Goal: Book appointment/travel/reservation

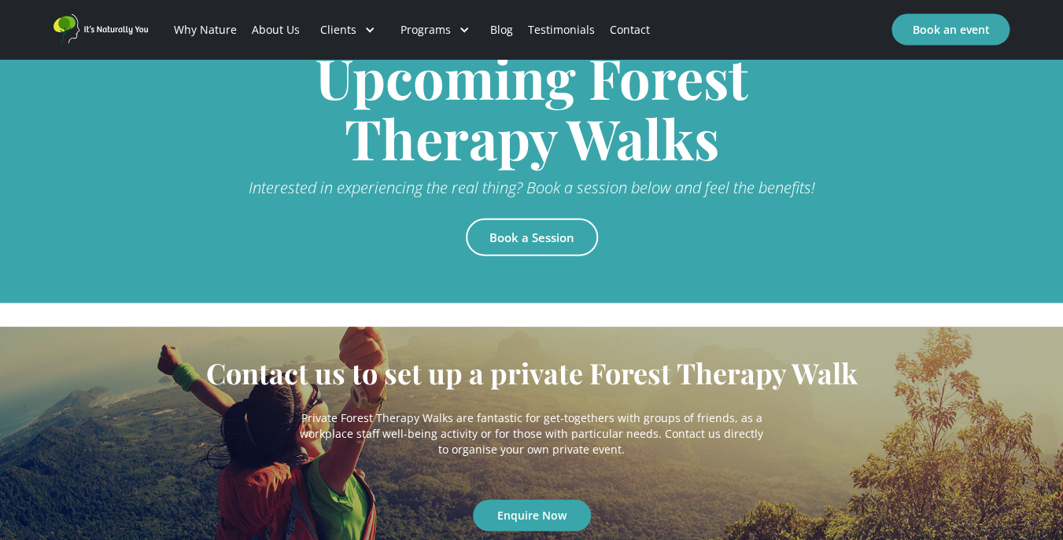
scroll to position [3367, 0]
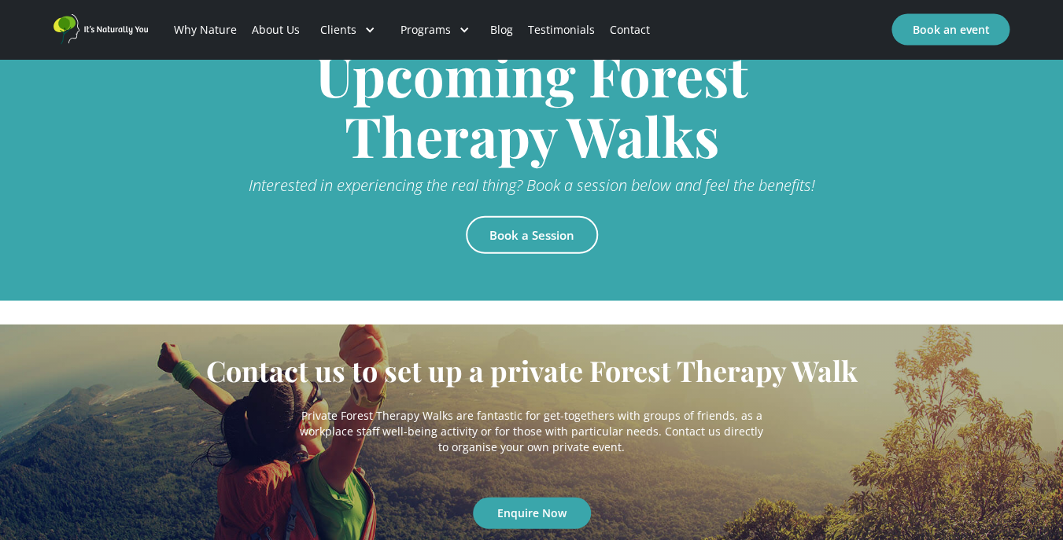
click at [502, 216] on link "Book a Session" at bounding box center [532, 235] width 132 height 38
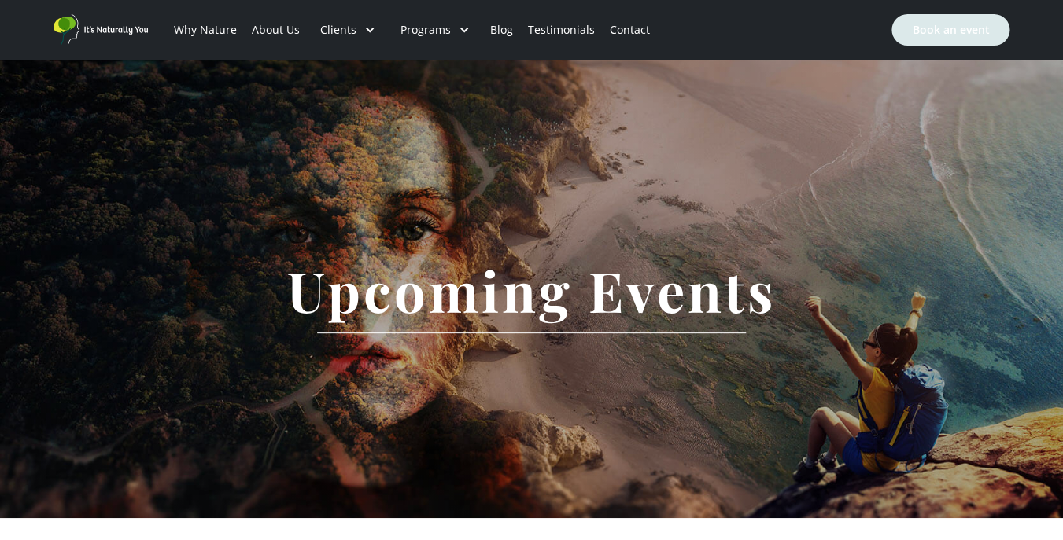
click at [920, 27] on link "Book an event" at bounding box center [950, 29] width 118 height 31
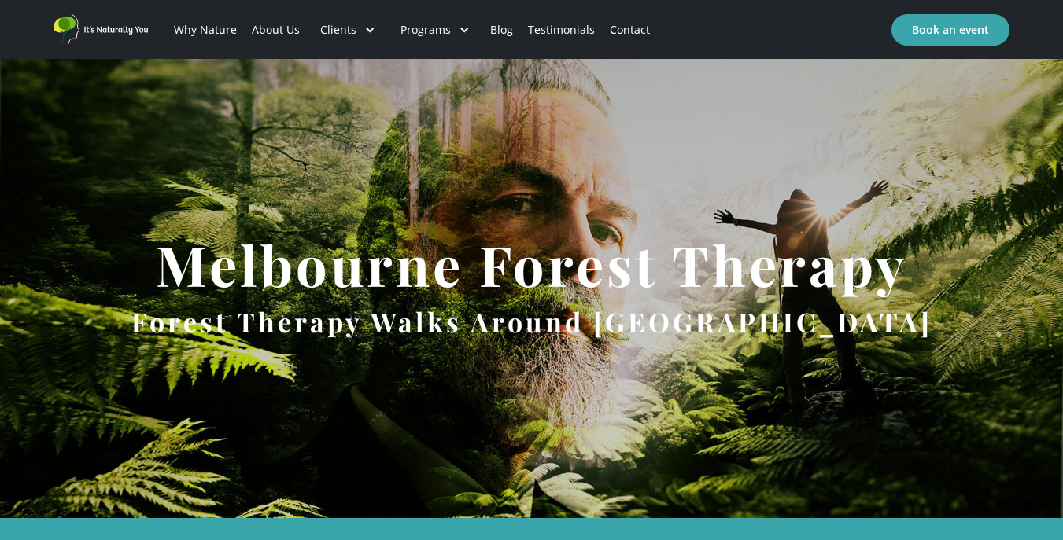
scroll to position [3367, 0]
